Goal: Transaction & Acquisition: Download file/media

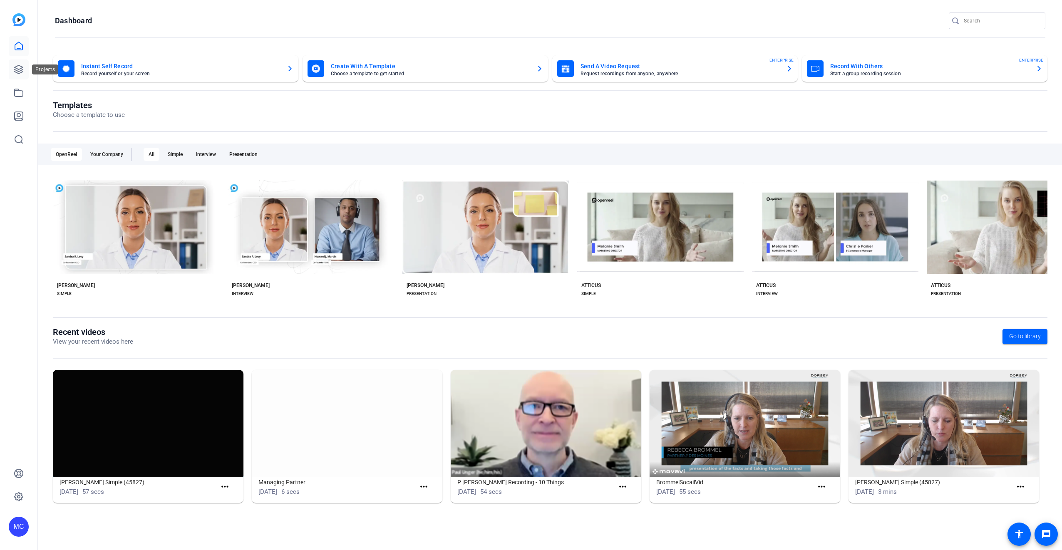
click at [21, 78] on link at bounding box center [19, 69] width 20 height 20
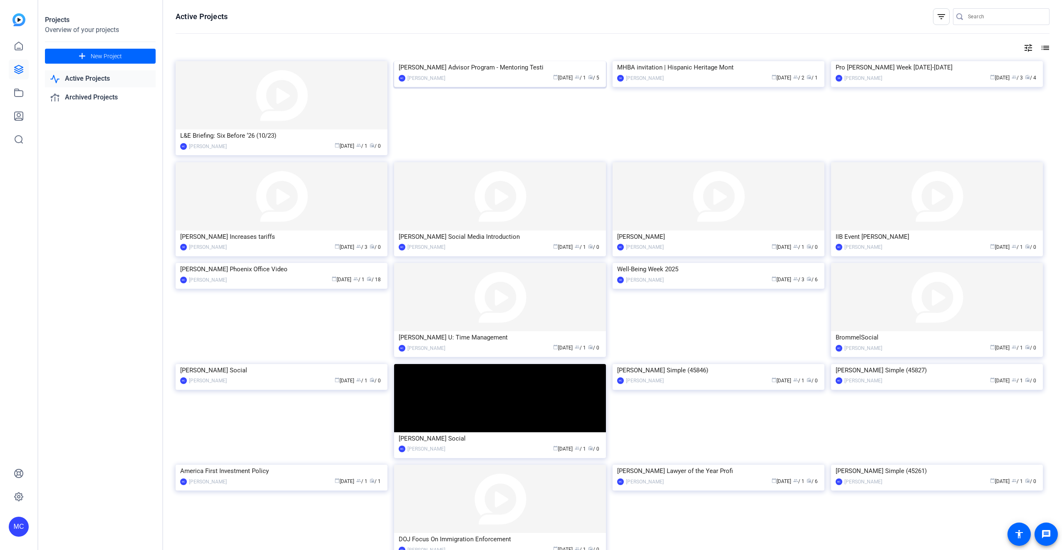
click at [480, 61] on img at bounding box center [500, 61] width 212 height 0
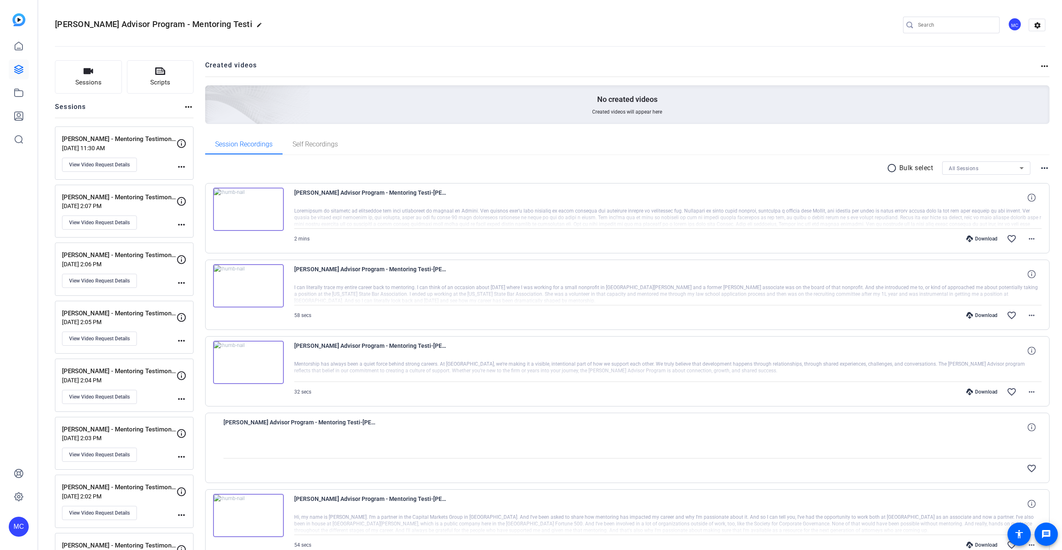
click at [983, 318] on div "Download" at bounding box center [982, 315] width 40 height 7
click at [976, 239] on div "Download" at bounding box center [982, 238] width 40 height 7
click at [246, 285] on img at bounding box center [248, 285] width 71 height 43
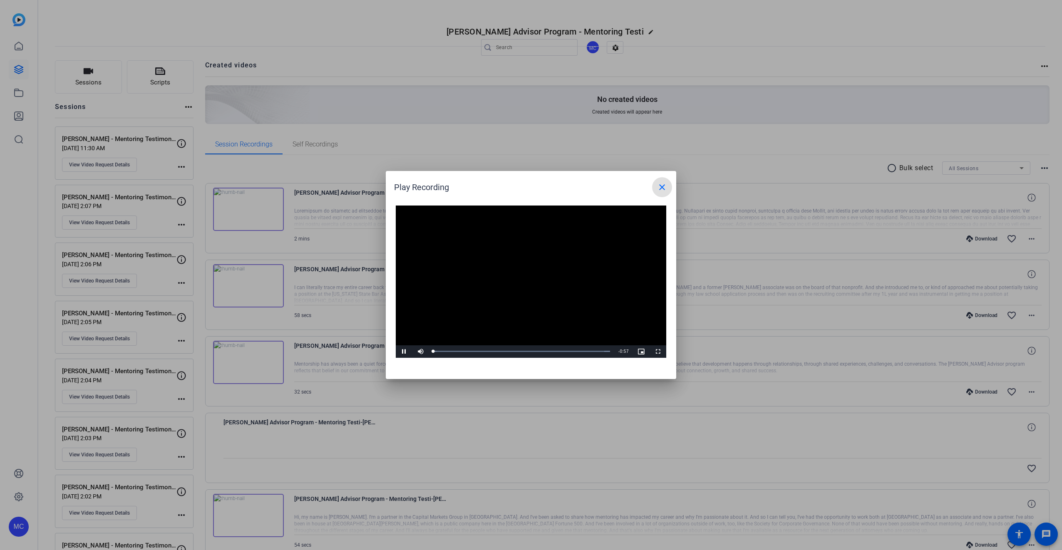
click at [528, 281] on video "Video Player" at bounding box center [531, 282] width 270 height 152
click at [403, 352] on span "Video Player" at bounding box center [404, 352] width 17 height 0
click at [669, 191] on span at bounding box center [662, 187] width 20 height 20
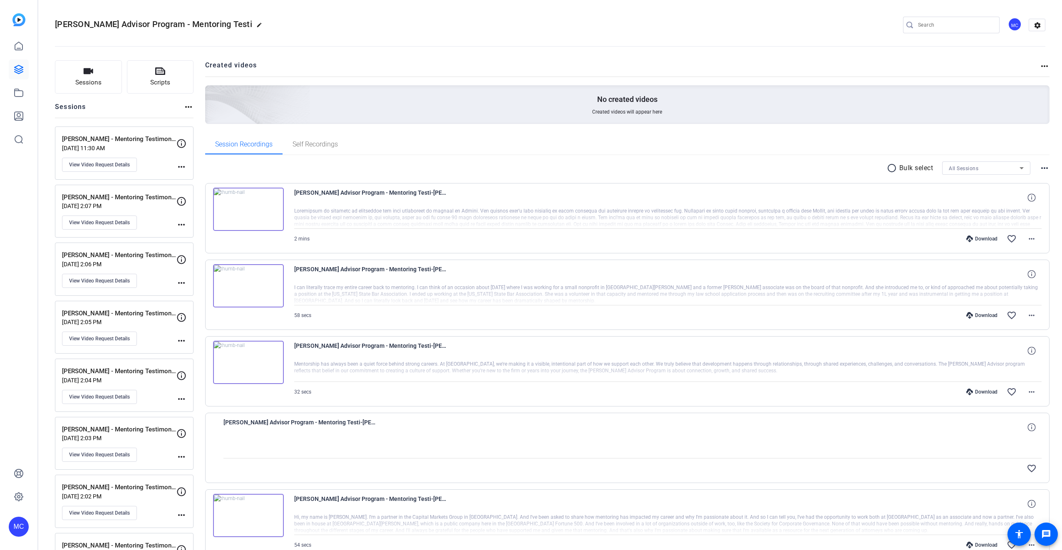
click at [977, 311] on div "Download favorite_border more_horiz" at bounding box center [779, 315] width 523 height 20
click at [977, 316] on div "Download" at bounding box center [982, 315] width 40 height 7
click at [982, 240] on div "Download" at bounding box center [982, 238] width 40 height 7
drag, startPoint x: 877, startPoint y: 231, endPoint x: 807, endPoint y: 237, distance: 71.0
click at [807, 237] on div "Download favorite_border more_horiz" at bounding box center [779, 239] width 523 height 20
